Goal: Task Accomplishment & Management: Use online tool/utility

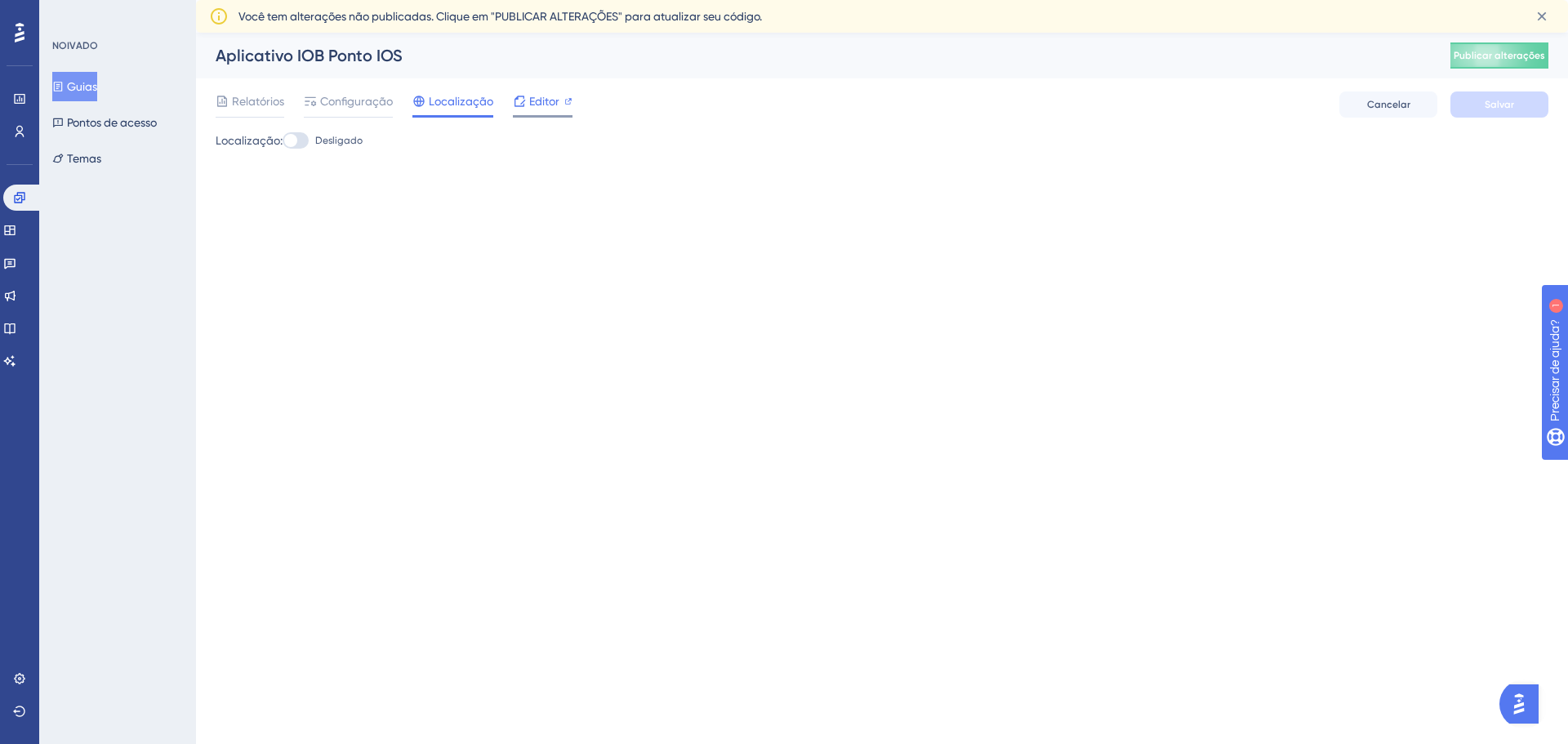
click at [570, 102] on icon at bounding box center [568, 100] width 8 height 8
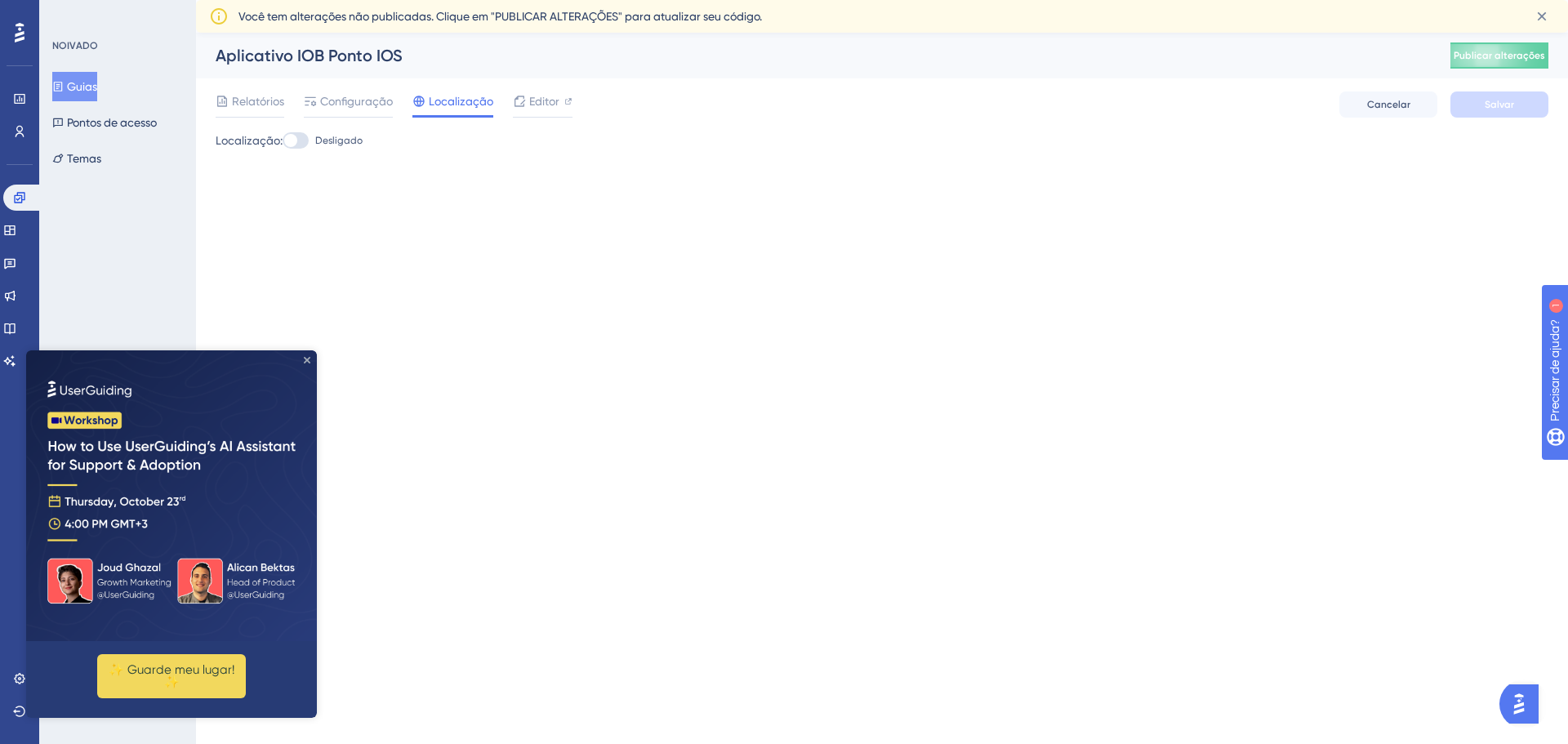
click at [308, 361] on icon "Fechar visualização" at bounding box center [307, 360] width 7 height 7
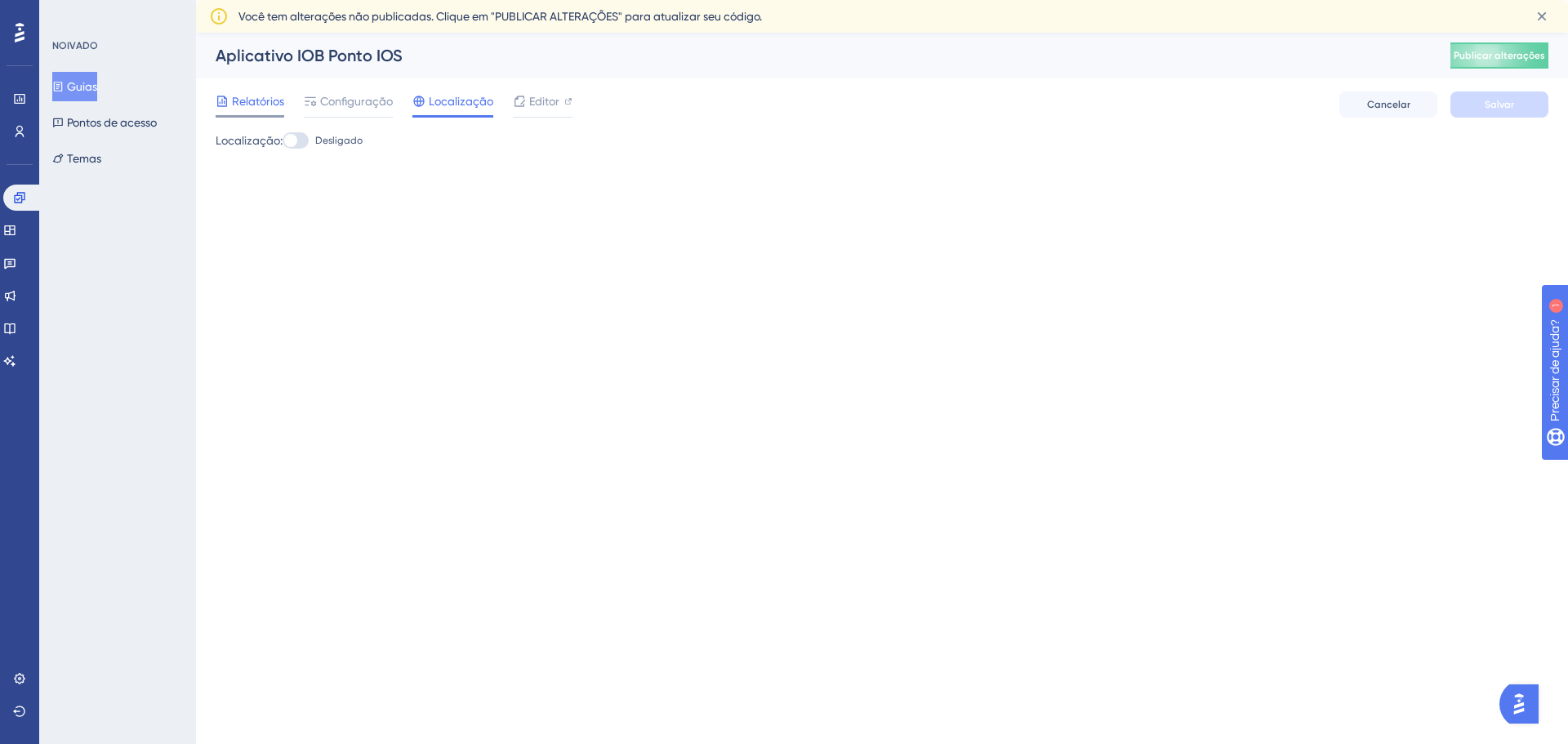
click at [232, 101] on font "Relatórios" at bounding box center [258, 100] width 52 height 13
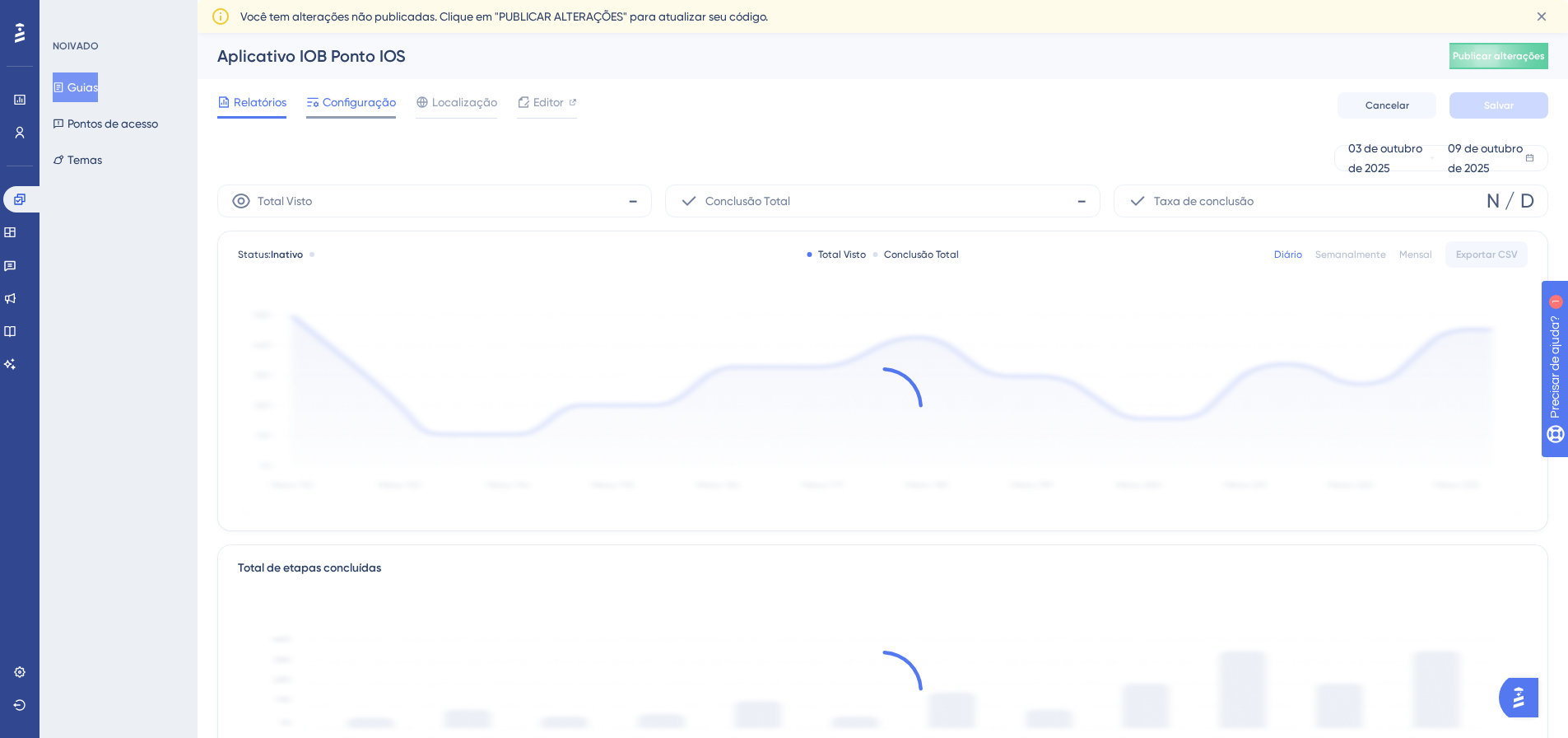
click at [348, 94] on span "Configuração" at bounding box center [359, 102] width 73 height 20
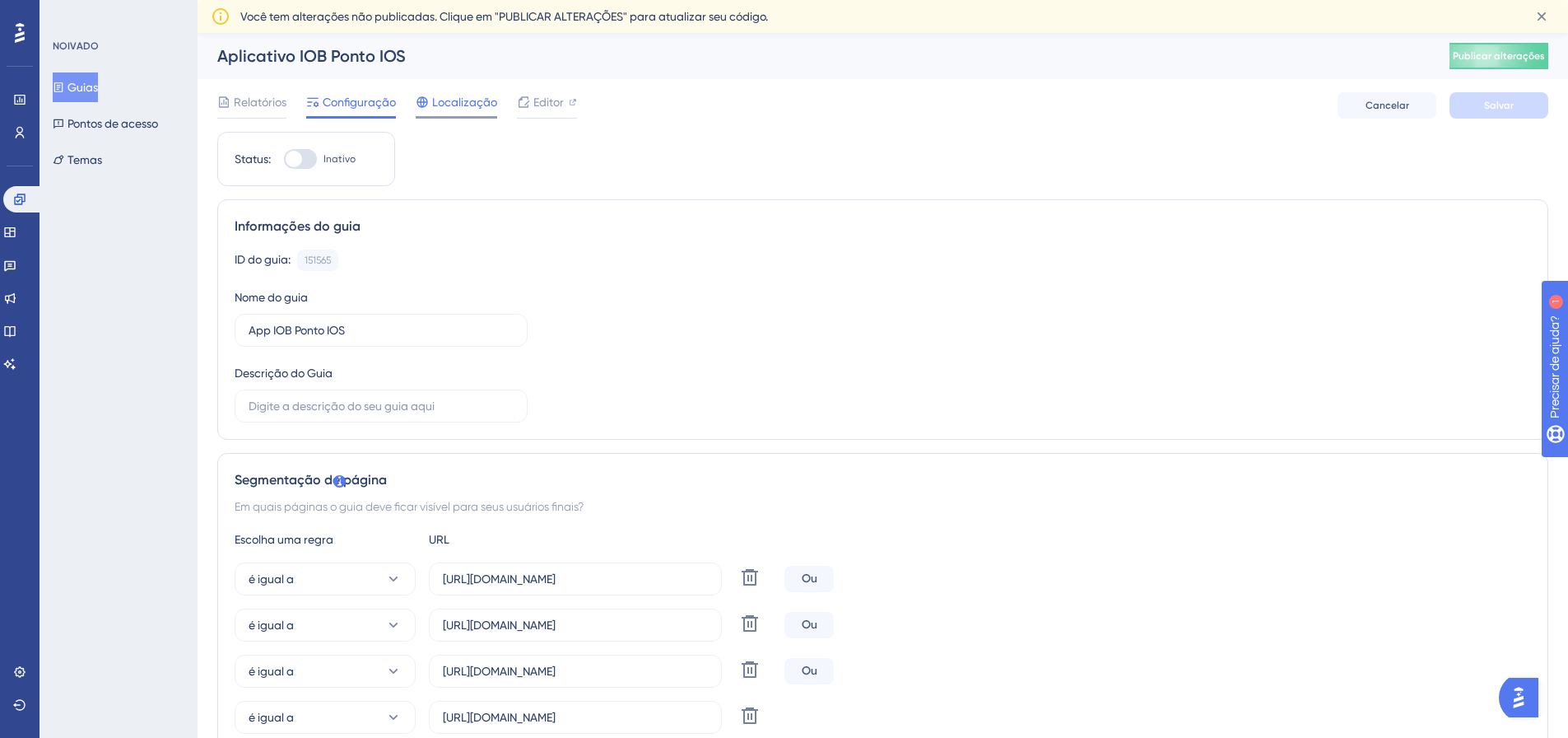
click at [478, 103] on font "Localização" at bounding box center [465, 101] width 65 height 13
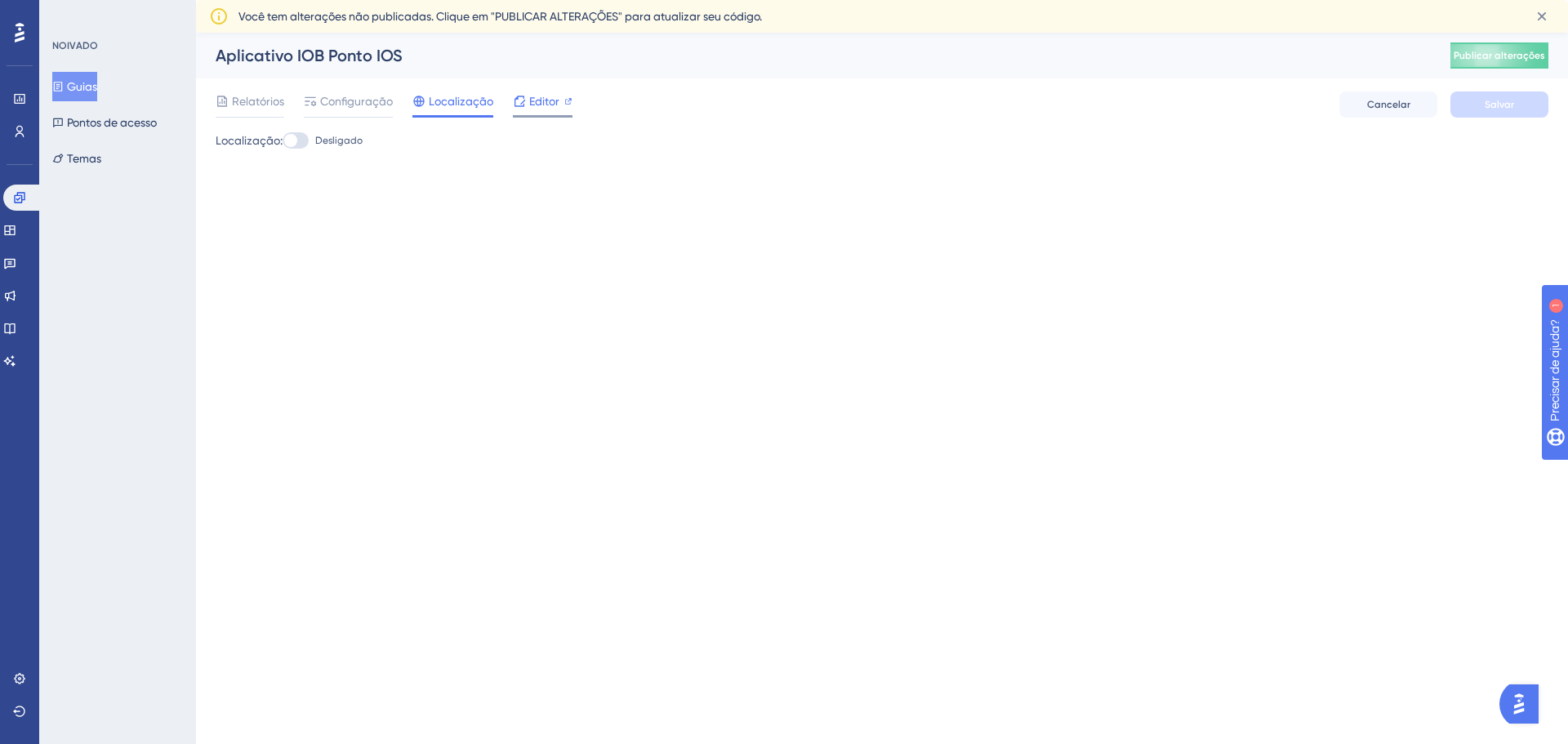
click at [559, 94] on div "Editor" at bounding box center [543, 101] width 60 height 20
click at [1480, 51] on font "Publicar alterações" at bounding box center [1500, 55] width 92 height 11
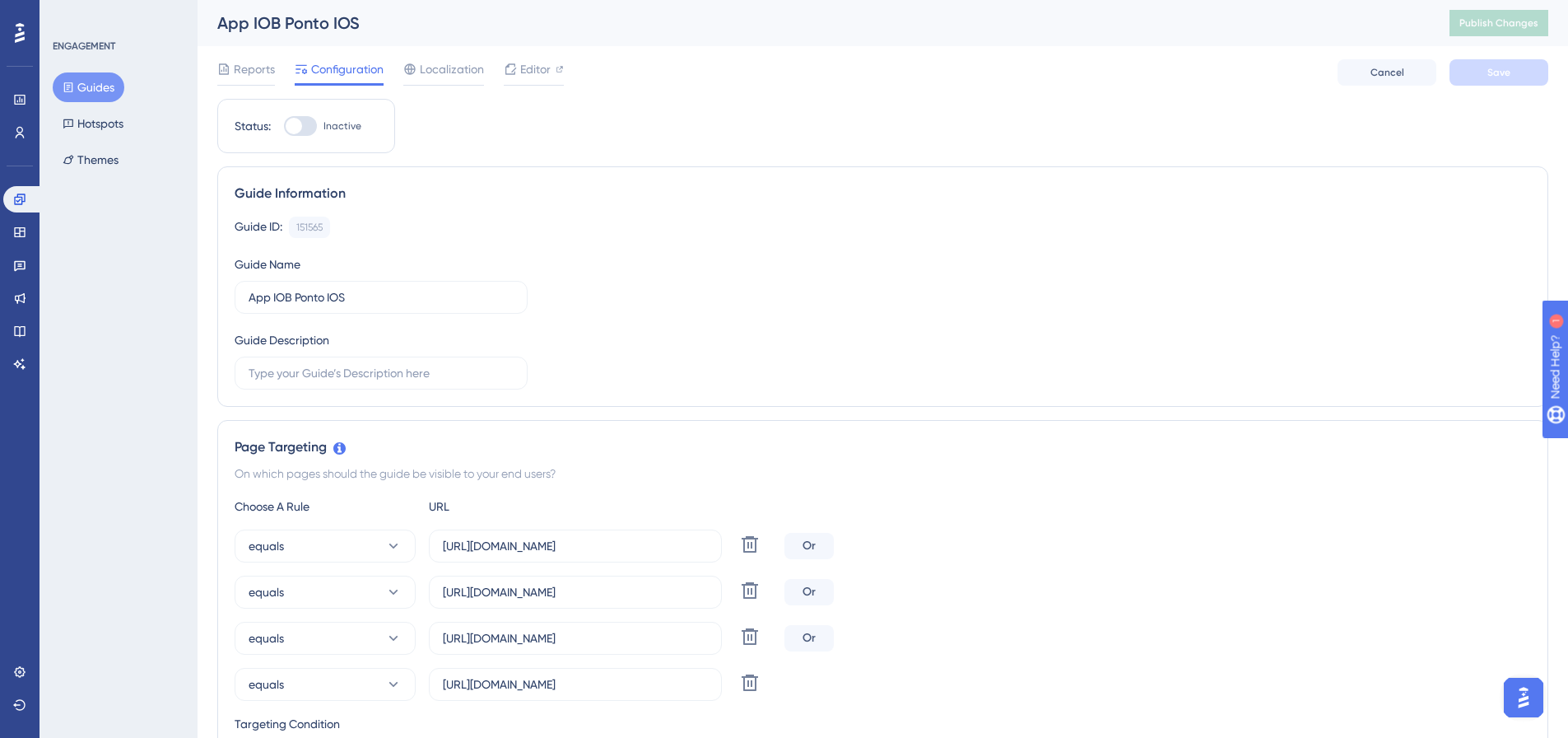
click at [96, 82] on button "Guides" at bounding box center [88, 87] width 72 height 30
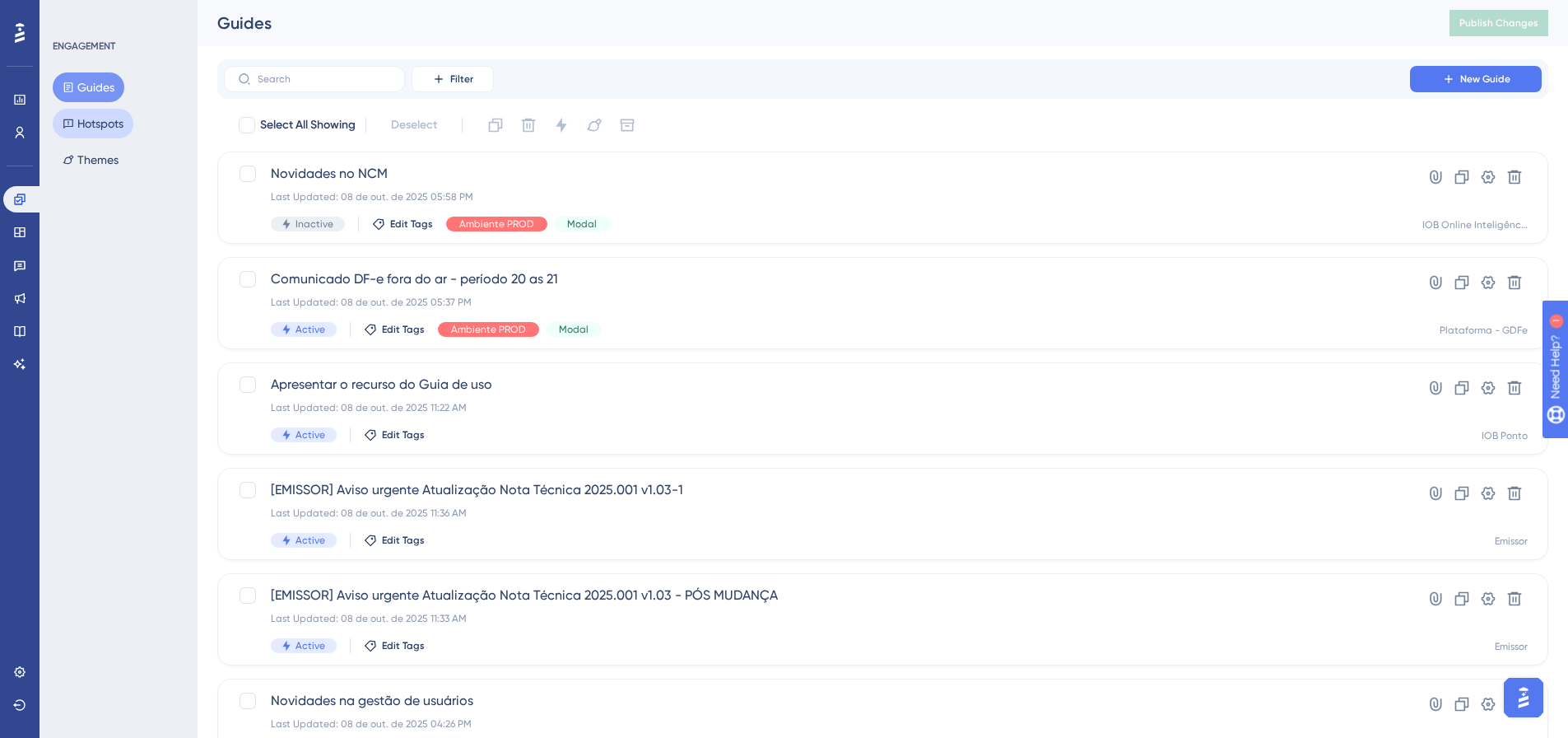
click at [88, 131] on button "Hotspots" at bounding box center [92, 124] width 80 height 30
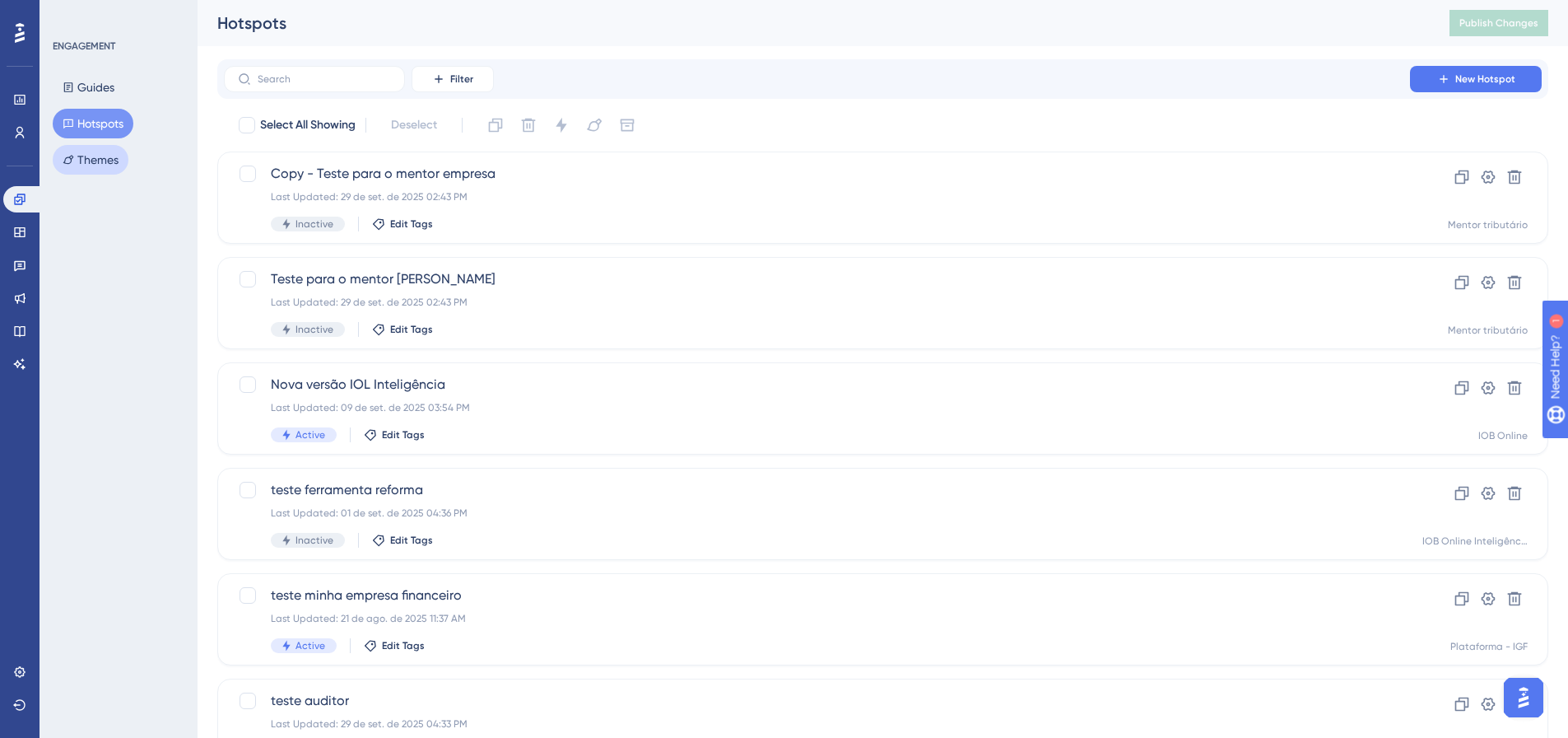
click at [100, 160] on button "Themes" at bounding box center [90, 160] width 76 height 30
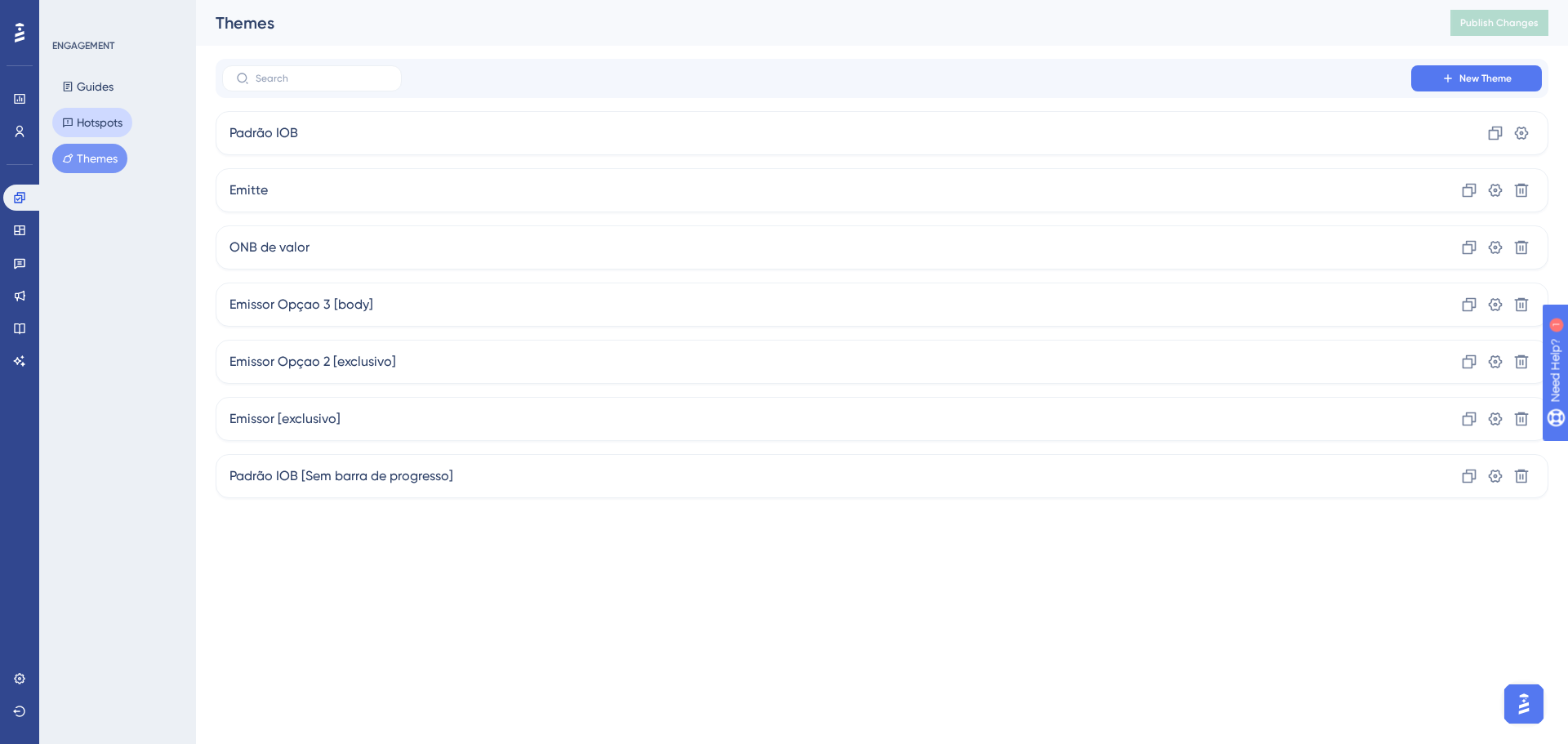
click at [87, 119] on button "Hotspots" at bounding box center [92, 123] width 80 height 29
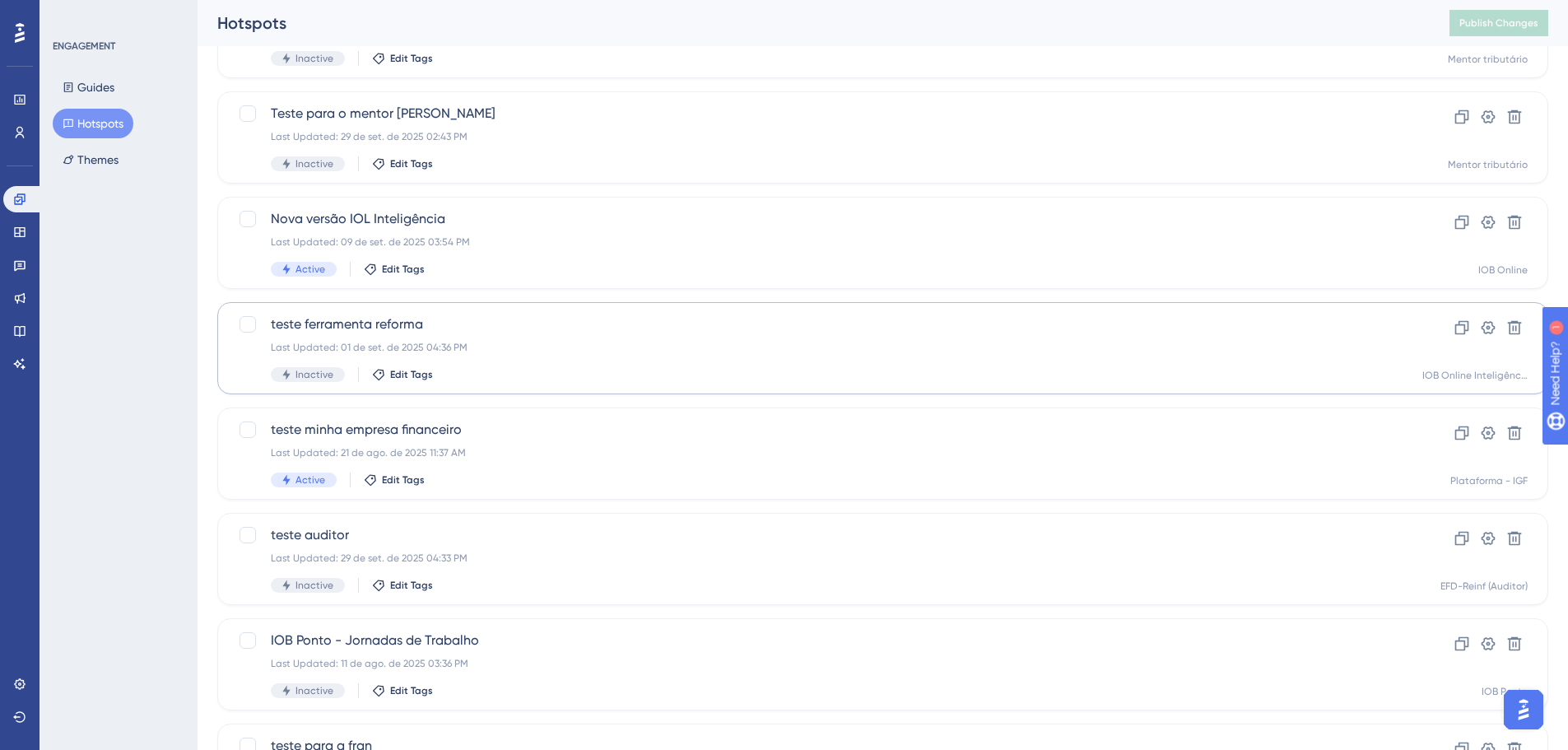
scroll to position [165, 0]
click at [463, 657] on div "IOB Ponto - Jornadas de Trabalho Last Updated: 11 de ago. de 2025 03:36 PM Inac…" at bounding box center [817, 665] width 1093 height 67
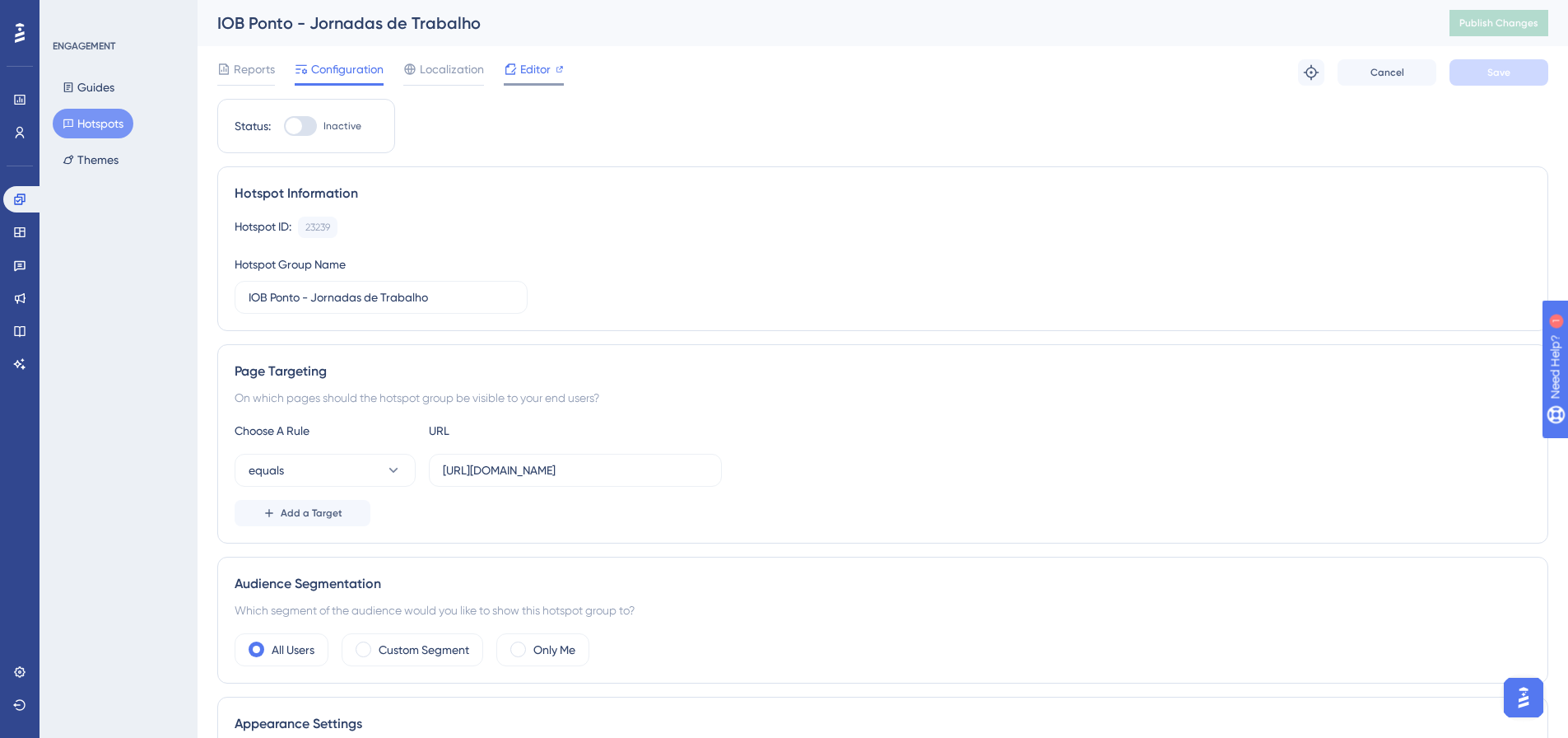
click at [533, 73] on span "Editor" at bounding box center [535, 69] width 31 height 20
click at [87, 123] on button "Hotspots" at bounding box center [92, 124] width 80 height 30
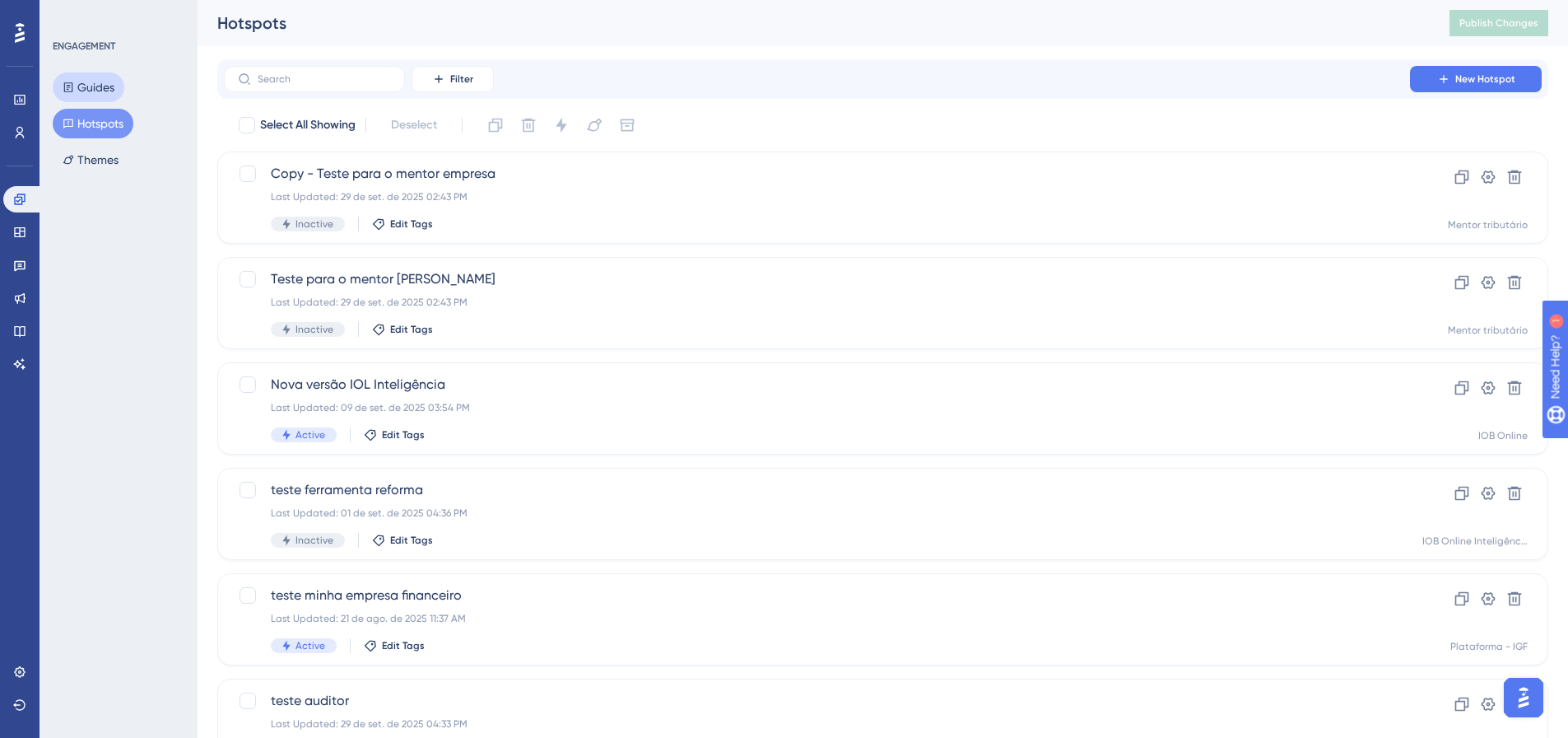
click at [91, 83] on button "Guides" at bounding box center [88, 87] width 72 height 30
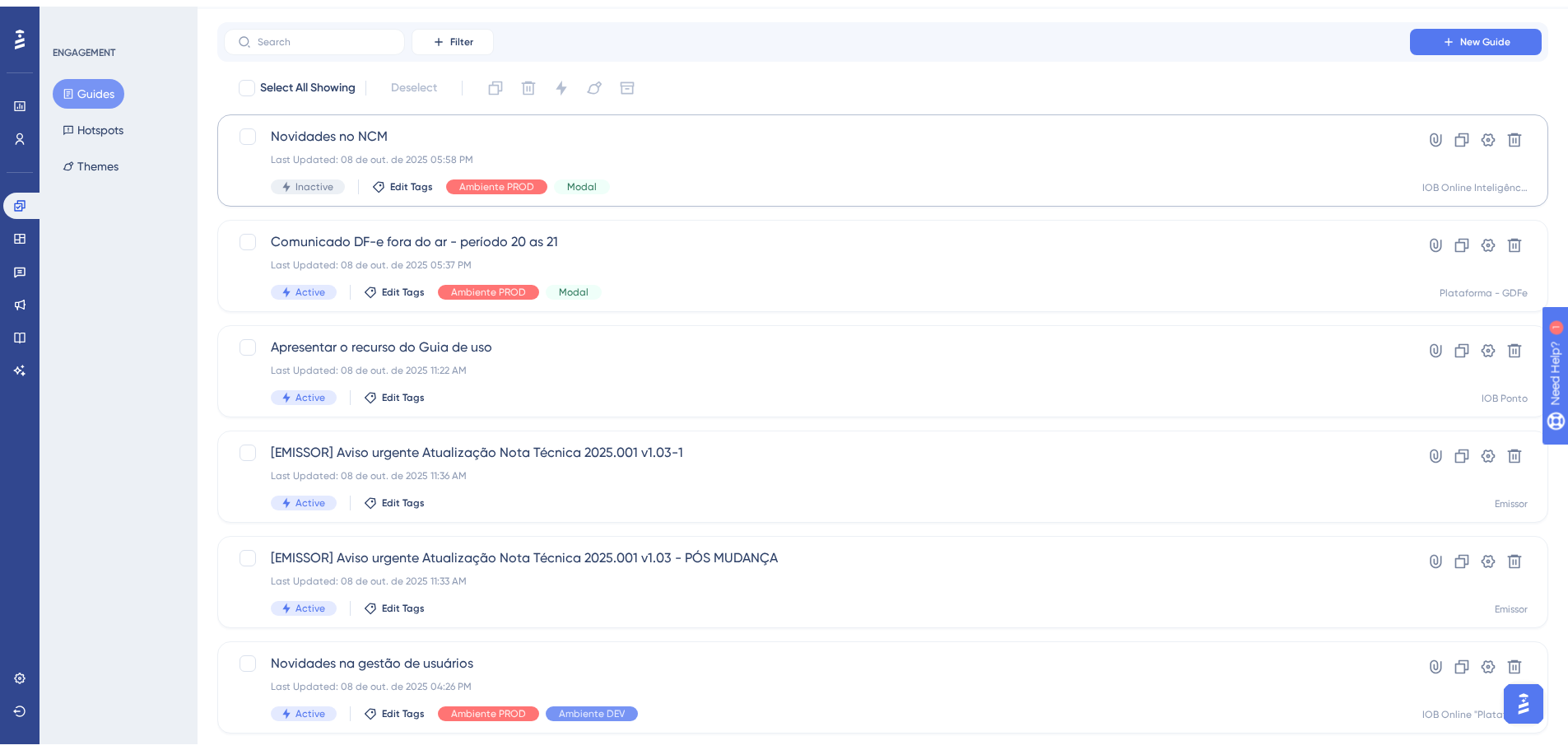
scroll to position [82, 0]
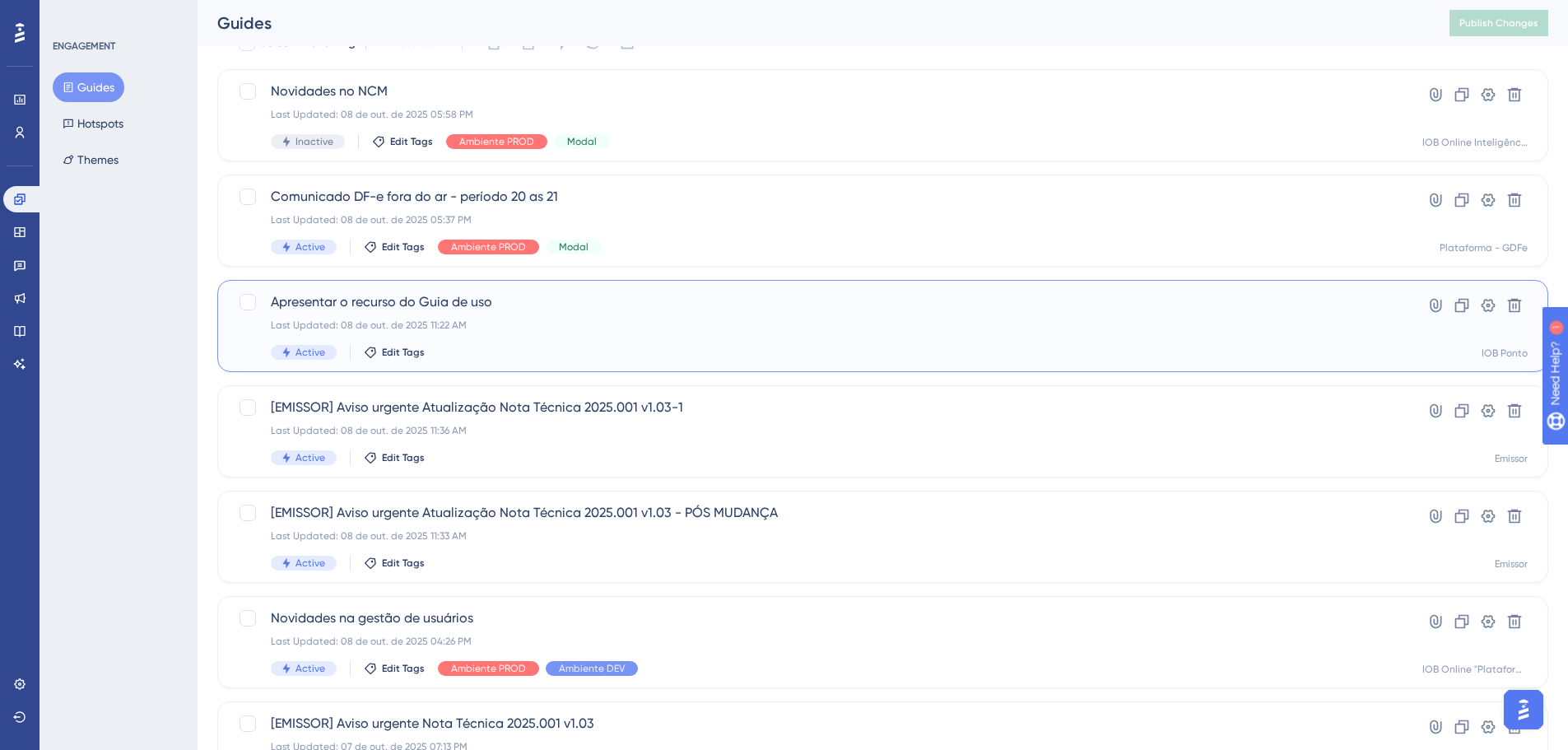
click at [259, 319] on div "Apresentar o recurso do Guia de uso Last Updated: 08 de out. de 2025 11:22 AM A…" at bounding box center [801, 325] width 1125 height 67
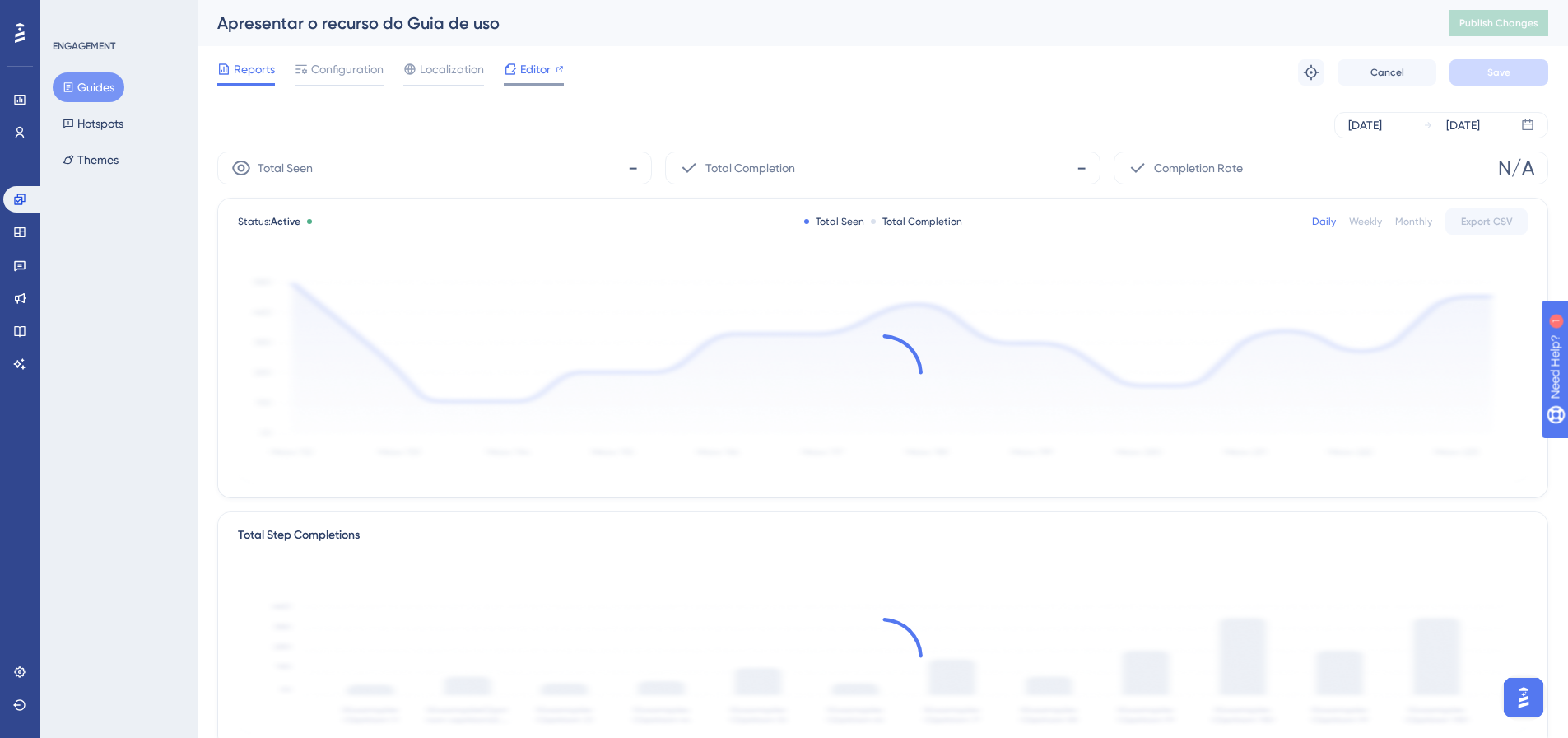
click at [521, 69] on span "Editor" at bounding box center [535, 69] width 31 height 20
